Goal: Transaction & Acquisition: Purchase product/service

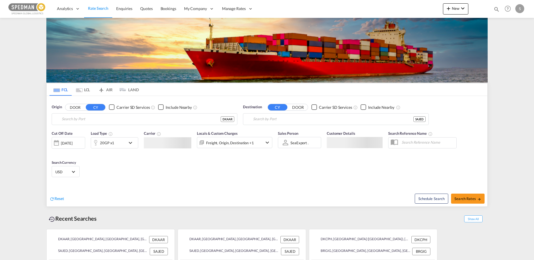
type input "[GEOGRAPHIC_DATA], [GEOGRAPHIC_DATA]"
type input "Jeddah, SAJED"
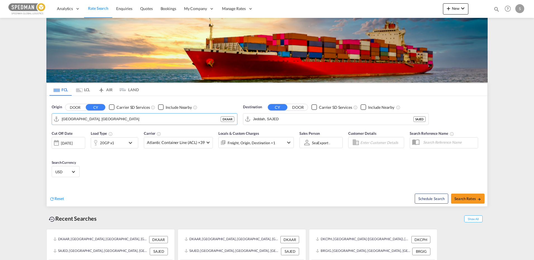
drag, startPoint x: 9, startPoint y: 118, endPoint x: -24, endPoint y: 118, distance: 32.4
click at [0, 118] on html "Analytics Reports Dashboard Rate Search Enquiries Quotes" at bounding box center [267, 130] width 534 height 260
type input "R"
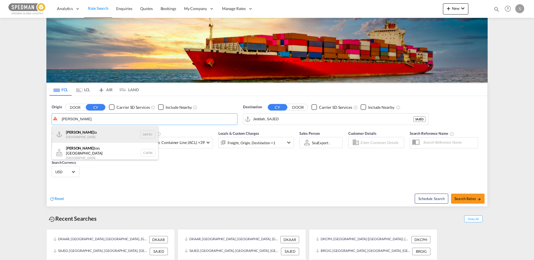
click at [69, 132] on div "[PERSON_NAME] ia Denmark DKFRC" at bounding box center [105, 134] width 106 height 17
type input "[GEOGRAPHIC_DATA], DKFRC"
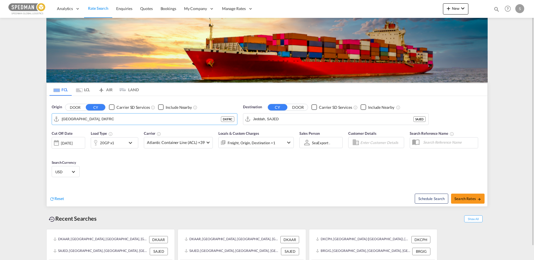
click at [356, 112] on div "Destination CY DOOR Carrier SD Services Include Nearby Jeddah, [PERSON_NAME]" at bounding box center [336, 115] width 186 height 21
drag, startPoint x: 300, startPoint y: 120, endPoint x: 252, endPoint y: 117, distance: 47.8
click at [252, 118] on md-input-container "Jeddah, SAJED" at bounding box center [335, 119] width 185 height 11
drag, startPoint x: 287, startPoint y: 118, endPoint x: 226, endPoint y: 116, distance: 61.0
click at [225, 116] on div "Origin DOOR CY Carrier SD Services Include Nearby [GEOGRAPHIC_DATA], DKFRC Dest…" at bounding box center [267, 112] width 441 height 32
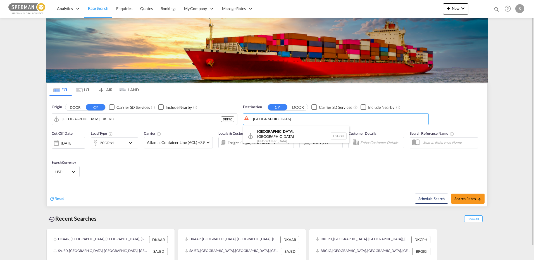
click at [264, 136] on div "[GEOGRAPHIC_DATA] , [GEOGRAPHIC_DATA] [GEOGRAPHIC_DATA] USHOU" at bounding box center [296, 136] width 106 height 20
type input "[GEOGRAPHIC_DATA], [GEOGRAPHIC_DATA], USHOU"
click at [67, 147] on md-input-container "[DATE] [DATE]" at bounding box center [69, 141] width 34 height 11
click at [106, 145] on div "20GP x1" at bounding box center [107, 143] width 14 height 8
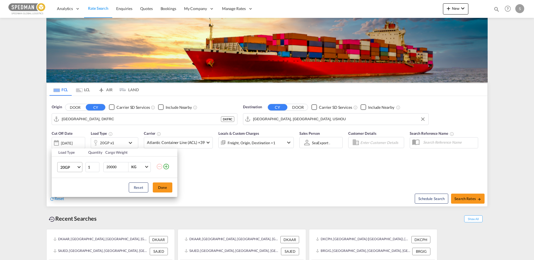
drag, startPoint x: 80, startPoint y: 164, endPoint x: 79, endPoint y: 167, distance: 3.0
click at [80, 165] on md-select-value "20GP" at bounding box center [71, 168] width 22 height 10
click at [64, 182] on div "40GP" at bounding box center [65, 181] width 10 height 6
click at [157, 189] on button "Done" at bounding box center [163, 188] width 20 height 10
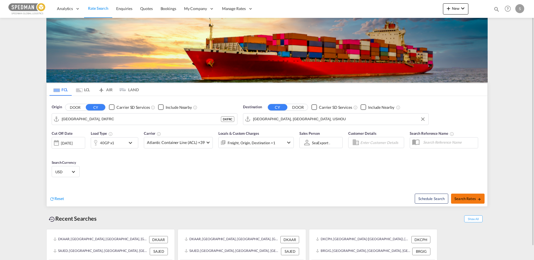
click at [479, 201] on md-icon "icon-arrow-right" at bounding box center [480, 200] width 4 height 4
type input "DKFRC to USHOU / [DATE]"
